Goal: Book appointment/travel/reservation

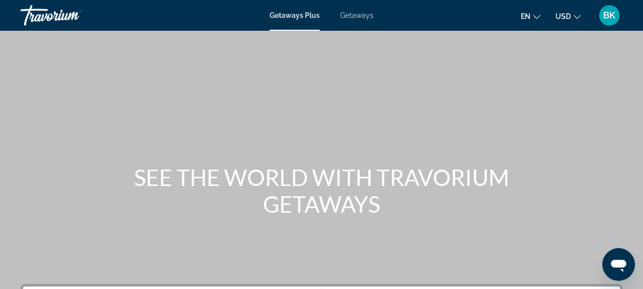
click at [359, 18] on span "Getaways" at bounding box center [356, 15] width 33 height 8
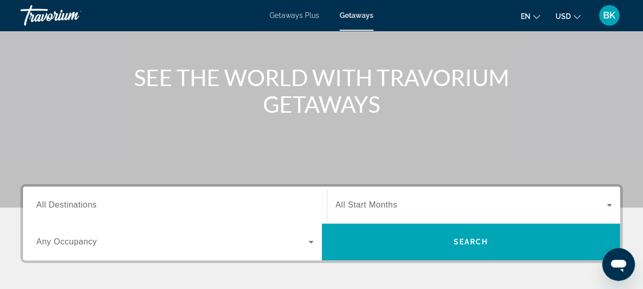
scroll to position [100, 0]
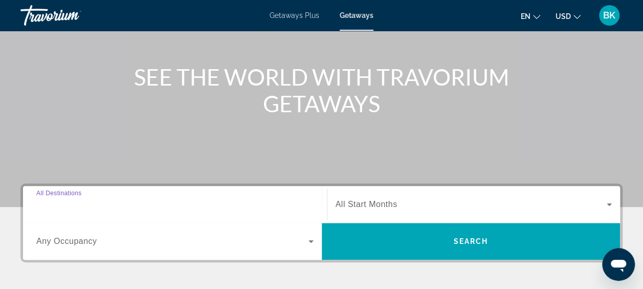
click at [123, 200] on input "Destination All Destinations" at bounding box center [174, 204] width 277 height 12
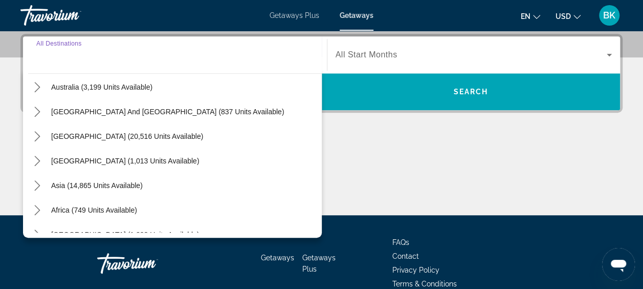
scroll to position [153, 0]
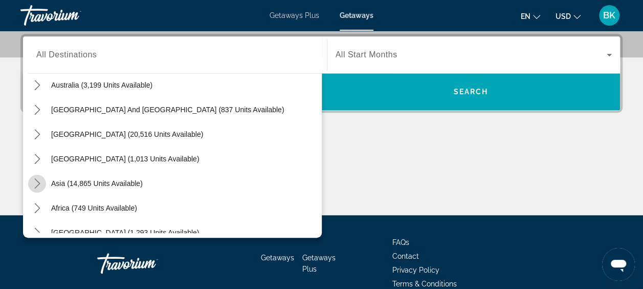
click at [37, 183] on icon "Toggle Asia (14,865 units available) submenu" at bounding box center [37, 183] width 10 height 10
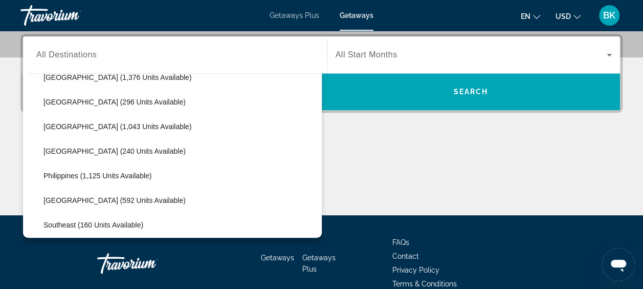
scroll to position [389, 0]
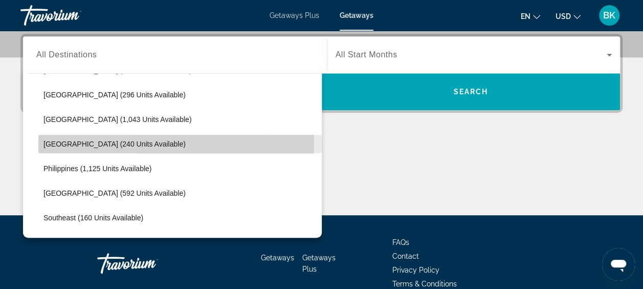
click at [95, 140] on span "[GEOGRAPHIC_DATA] (240 units available)" at bounding box center [114, 144] width 142 height 8
type input "**********"
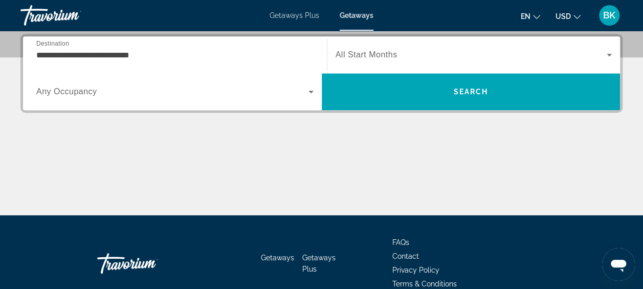
click at [373, 52] on span "All Start Months" at bounding box center [367, 54] width 62 height 9
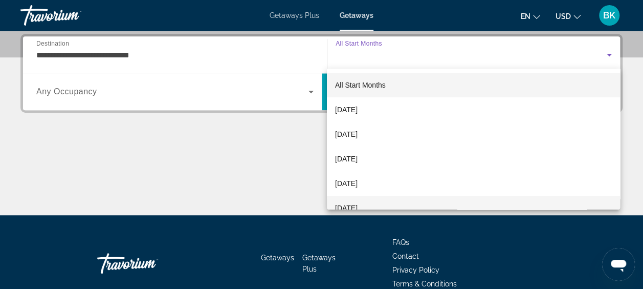
click at [386, 204] on mat-option "[DATE]" at bounding box center [473, 207] width 293 height 25
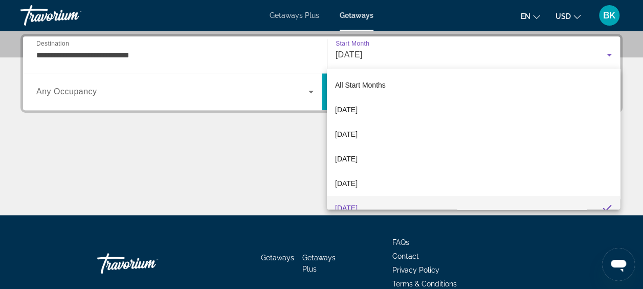
scroll to position [0, 0]
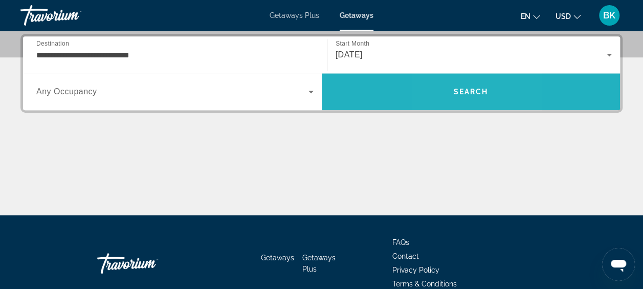
click at [451, 92] on span "Search" at bounding box center [471, 91] width 299 height 25
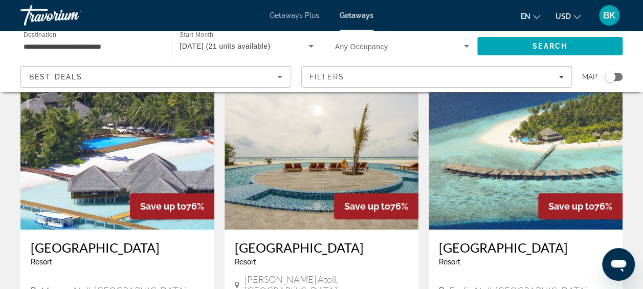
scroll to position [61, 0]
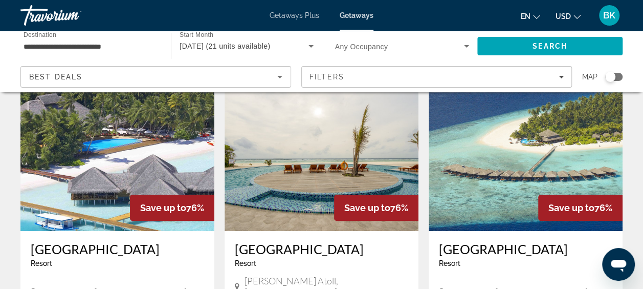
click at [185, 137] on img "Main content" at bounding box center [117, 149] width 194 height 164
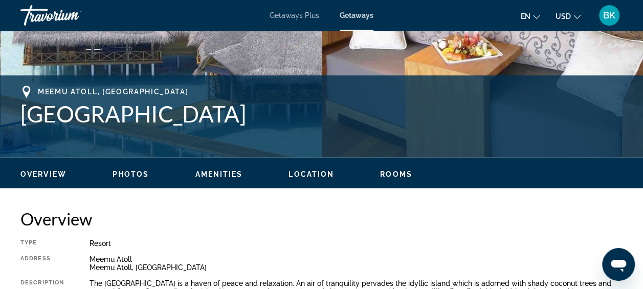
scroll to position [331, 0]
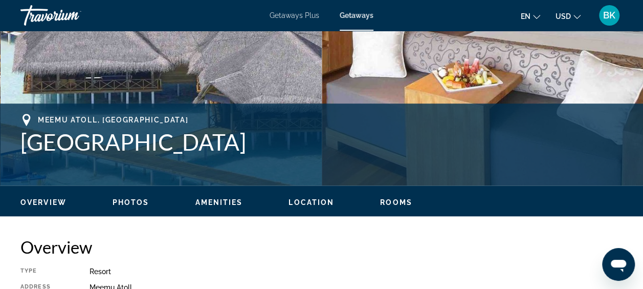
drag, startPoint x: 274, startPoint y: 144, endPoint x: 22, endPoint y: 141, distance: 252.2
click at [22, 141] on h1 "[GEOGRAPHIC_DATA]" at bounding box center [321, 141] width 602 height 27
drag, startPoint x: 22, startPoint y: 141, endPoint x: 58, endPoint y: 142, distance: 36.3
click at [58, 142] on h1 "[GEOGRAPHIC_DATA]" at bounding box center [321, 141] width 602 height 27
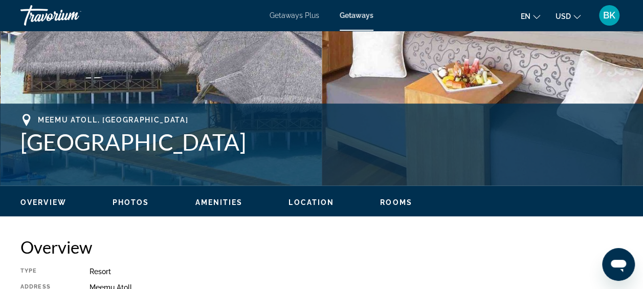
drag, startPoint x: 58, startPoint y: 142, endPoint x: 79, endPoint y: 144, distance: 20.6
click at [79, 144] on h1 "[GEOGRAPHIC_DATA]" at bounding box center [321, 141] width 602 height 27
drag, startPoint x: 79, startPoint y: 144, endPoint x: 70, endPoint y: 133, distance: 14.2
copy h1 "[GEOGRAPHIC_DATA]"
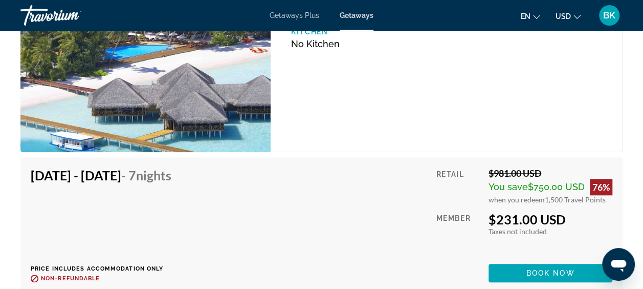
scroll to position [2312, 0]
